Goal: Task Accomplishment & Management: Use online tool/utility

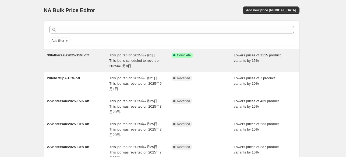
click at [97, 63] on div "30fathersale2025-15% off" at bounding box center [78, 61] width 62 height 16
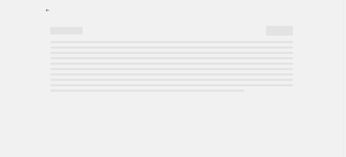
select select "percentage"
select select "tag"
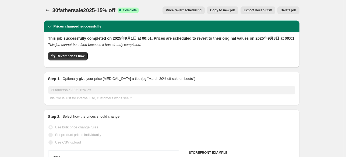
click at [231, 9] on span "Copy to new job" at bounding box center [222, 10] width 25 height 4
select select "percentage"
select select "tag"
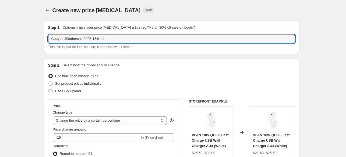
drag, startPoint x: 65, startPoint y: 39, endPoint x: 45, endPoint y: 40, distance: 20.2
click at [46, 40] on div "Step 1. Optionally give your price change job a title (eg "March 30% off sale o…" at bounding box center [172, 36] width 256 height 33
click at [126, 39] on input "30fathersale2025-15% off" at bounding box center [171, 38] width 247 height 9
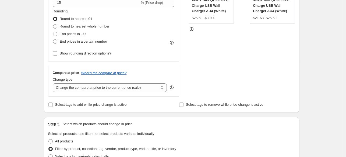
type input "30fathersale2025-15% off-2"
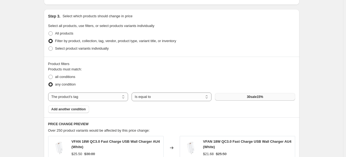
click at [229, 95] on button "30sale15%" at bounding box center [255, 97] width 80 height 8
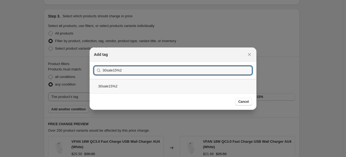
type input "30sale15%2"
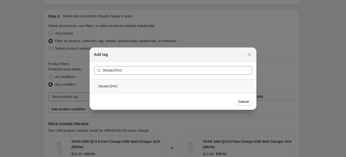
click at [123, 84] on div "30sale15%2" at bounding box center [173, 86] width 167 height 14
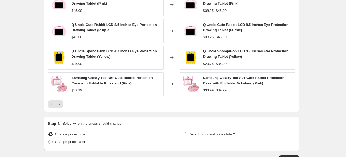
scroll to position [450, 0]
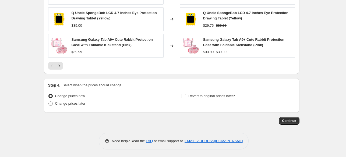
click at [181, 95] on div "Change prices now Change prices later Revert to original prices later?" at bounding box center [171, 100] width 247 height 16
click at [189, 94] on label "Revert to original prices later?" at bounding box center [208, 96] width 54 height 8
click at [186, 94] on input "Revert to original prices later?" at bounding box center [184, 96] width 4 height 4
checkbox input "true"
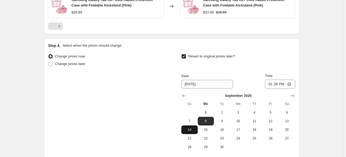
scroll to position [531, 0]
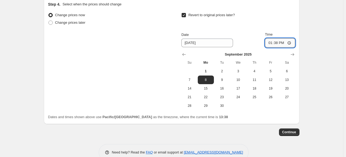
click at [276, 42] on input "13:38" at bounding box center [280, 42] width 30 height 9
type input "00:02"
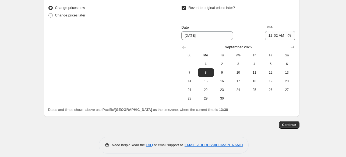
scroll to position [542, 0]
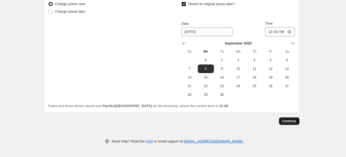
click at [287, 119] on span "Continue" at bounding box center [289, 121] width 14 height 4
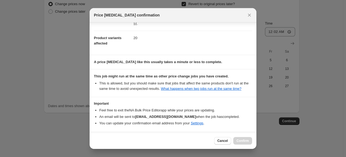
scroll to position [75, 0]
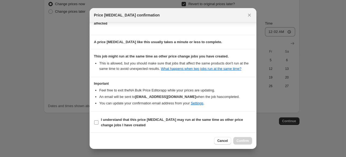
click at [129, 117] on b "I understand that this price change job may run at the same time as other price…" at bounding box center [172, 121] width 142 height 9
click at [99, 120] on input "I understand that this price change job may run at the same time as other price…" at bounding box center [96, 122] width 4 height 4
checkbox input "true"
click at [243, 141] on span "Confirm" at bounding box center [243, 140] width 12 height 4
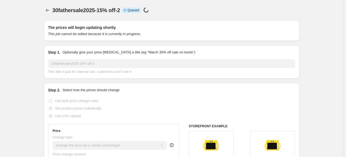
scroll to position [542, 0]
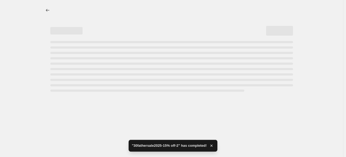
select select "percentage"
select select "tag"
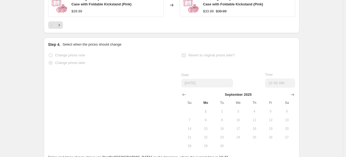
scroll to position [0, 0]
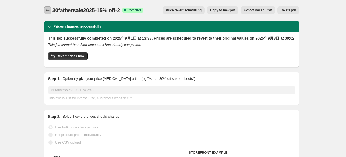
click at [50, 11] on icon "Price change jobs" at bounding box center [47, 10] width 5 height 5
